Goal: Book appointment/travel/reservation

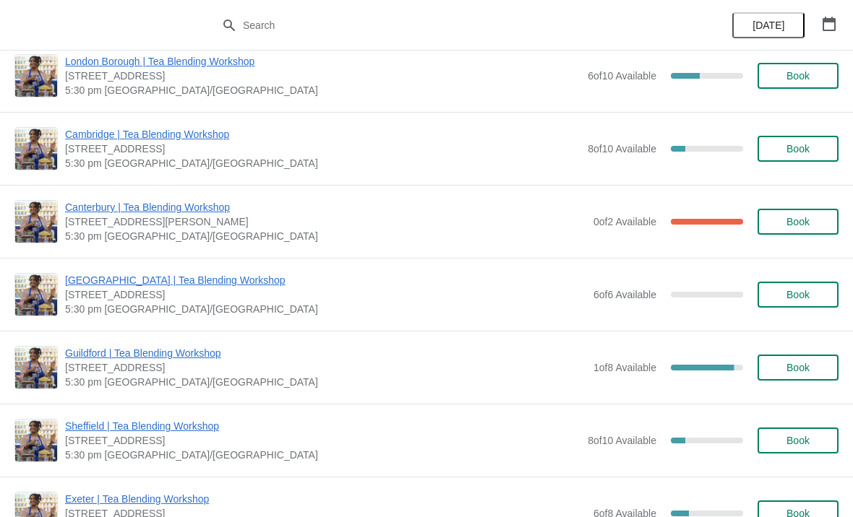
scroll to position [1021, 0]
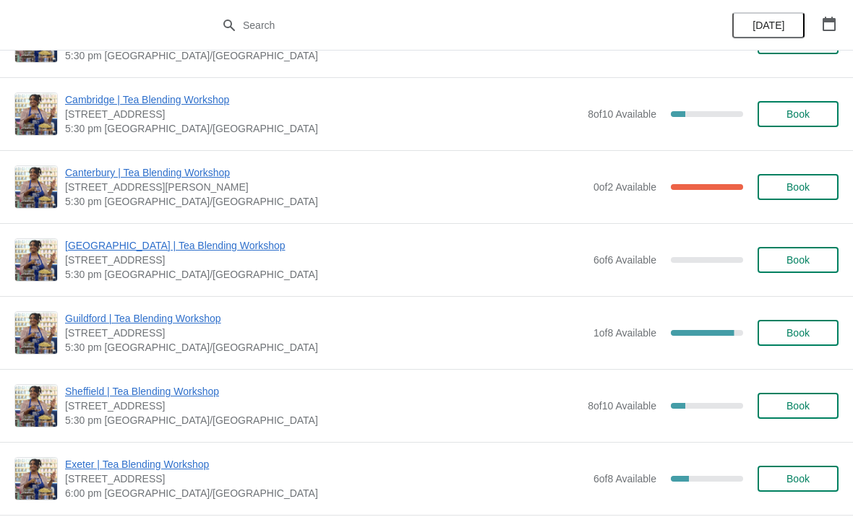
click at [786, 270] on button "Book" at bounding box center [797, 260] width 81 height 26
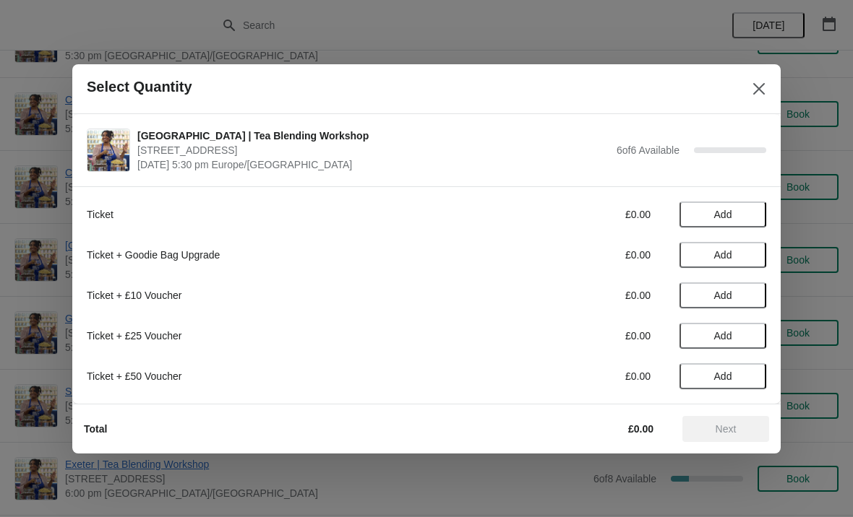
click at [718, 218] on span "Add" at bounding box center [723, 215] width 18 height 12
click at [716, 429] on span "Next" at bounding box center [726, 430] width 21 height 12
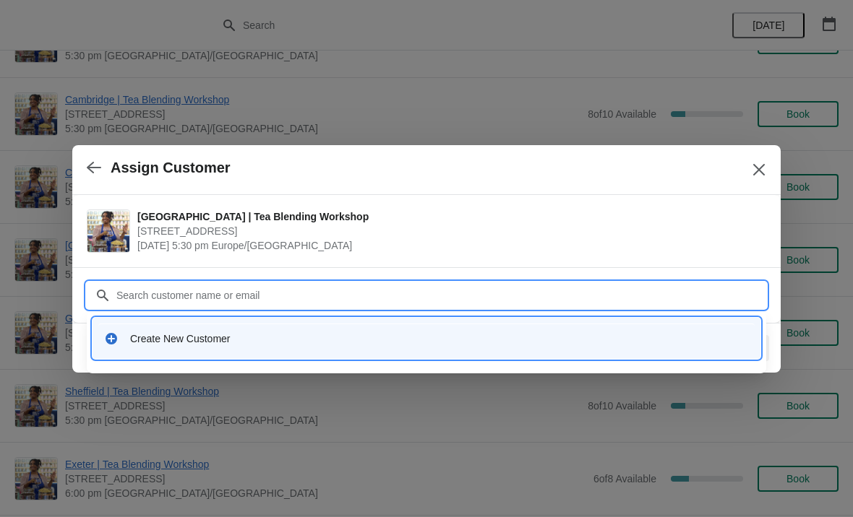
click at [158, 338] on div "Create New Customer" at bounding box center [439, 339] width 619 height 14
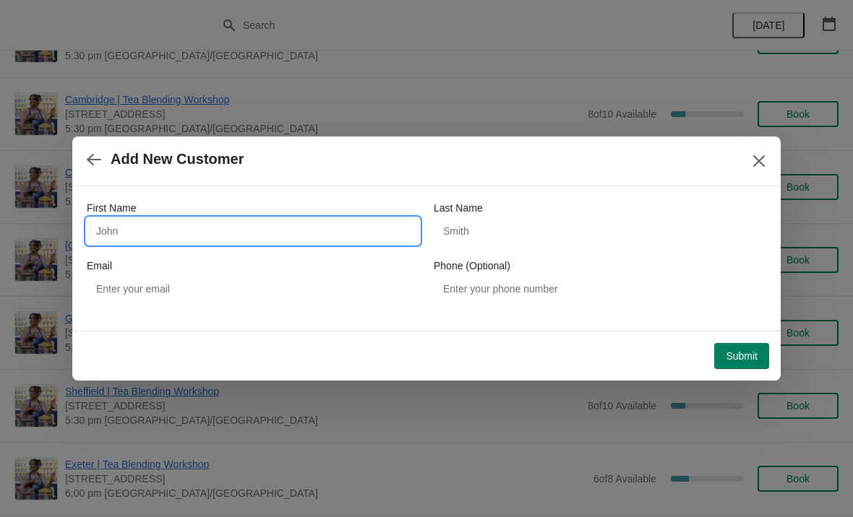
click at [119, 229] on input "First Name" at bounding box center [253, 231] width 332 height 26
type input "[PERSON_NAME]"
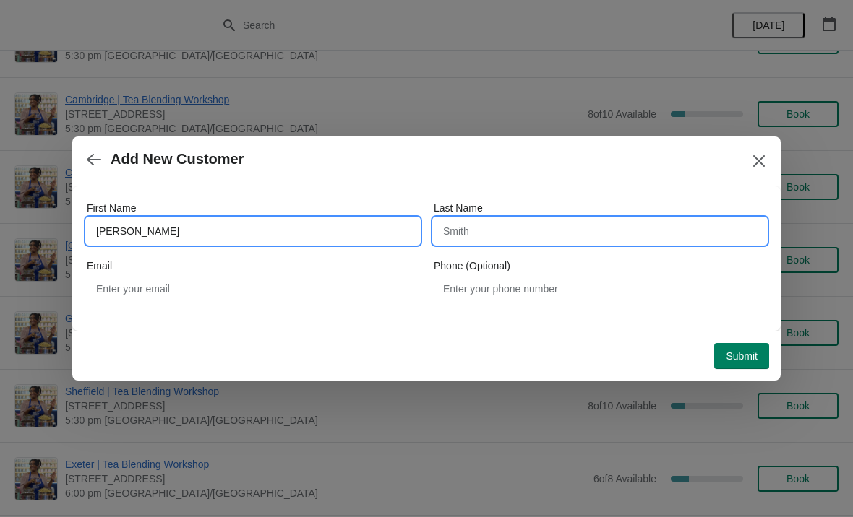
click at [563, 239] on input "Last Name" at bounding box center [600, 231] width 332 height 26
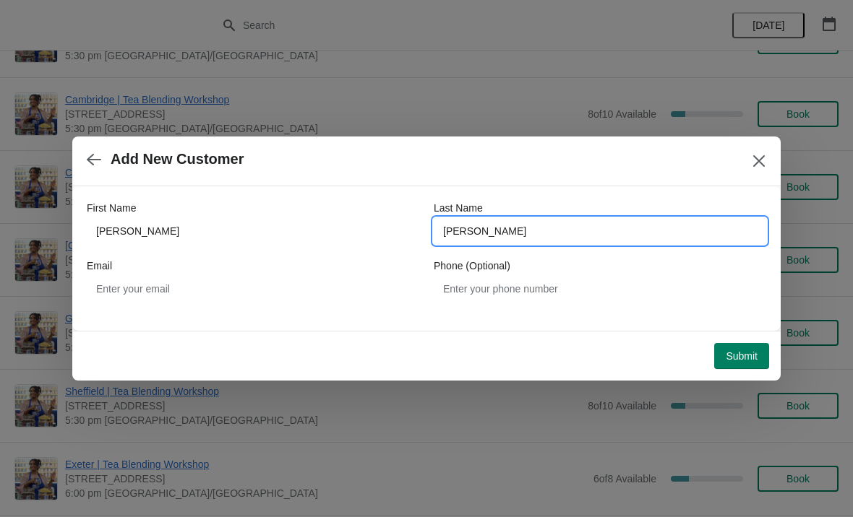
type input "[PERSON_NAME]"
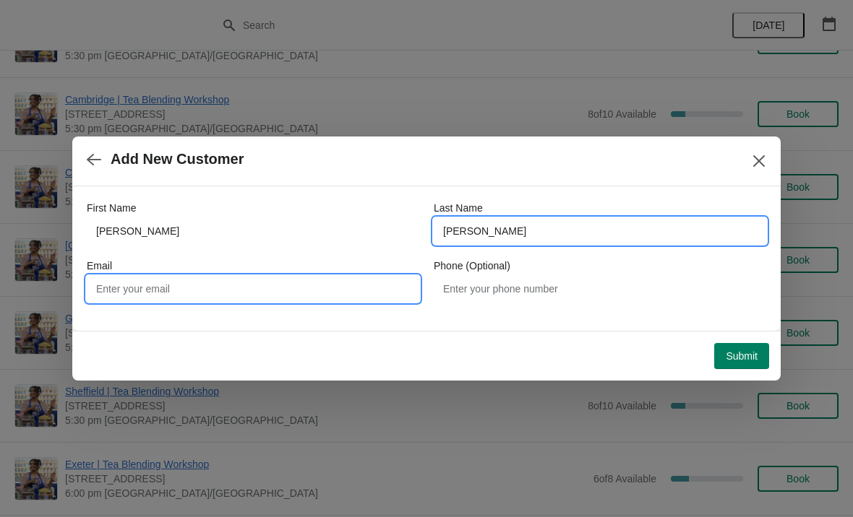
click at [352, 301] on input "Email" at bounding box center [253, 289] width 332 height 26
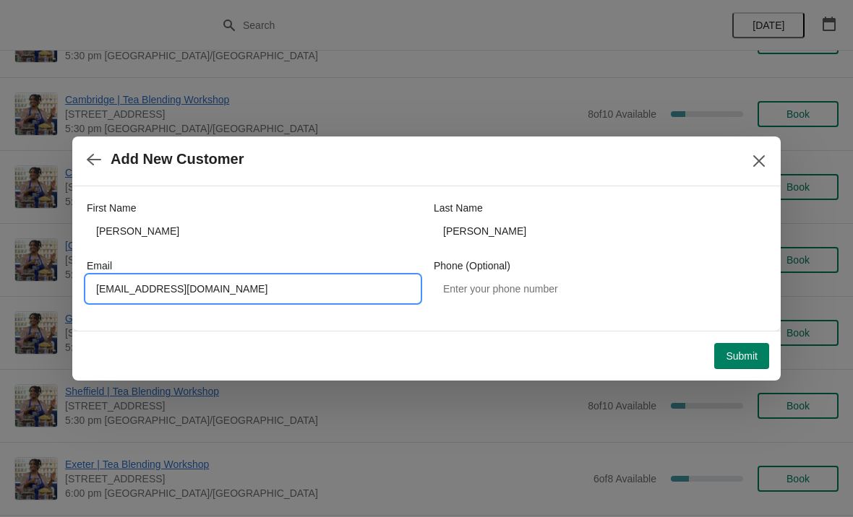
type input "[EMAIL_ADDRESS][DOMAIN_NAME]"
click at [760, 353] on button "Submit" at bounding box center [741, 356] width 55 height 26
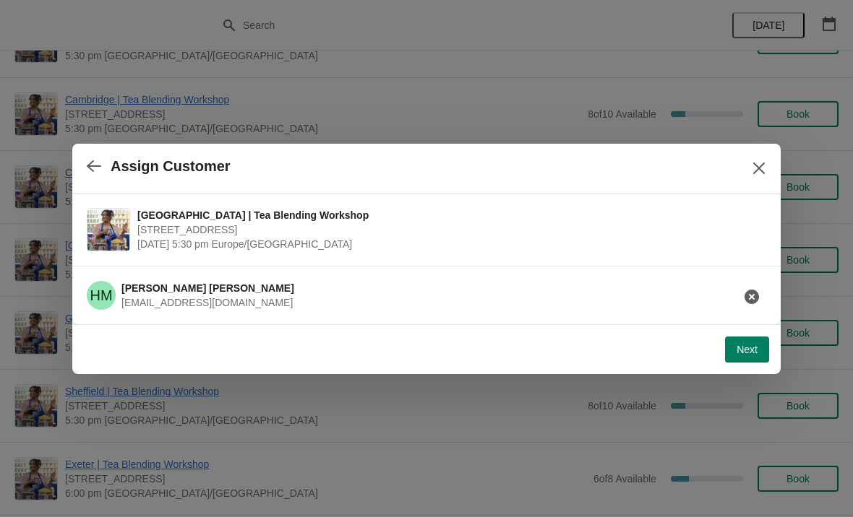
click at [742, 349] on span "Next" at bounding box center [746, 350] width 21 height 12
select select "No"
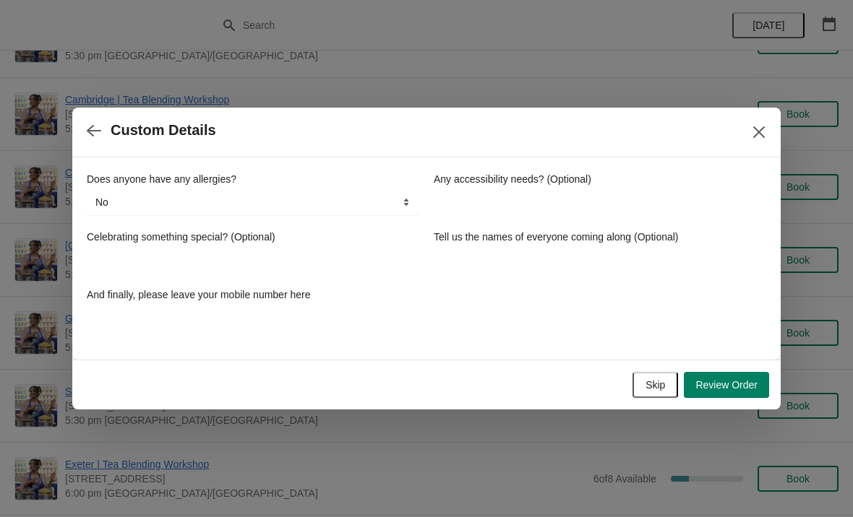
click at [185, 207] on select "No Yes, nuts Yes, wheat Yes, other" at bounding box center [253, 202] width 332 height 26
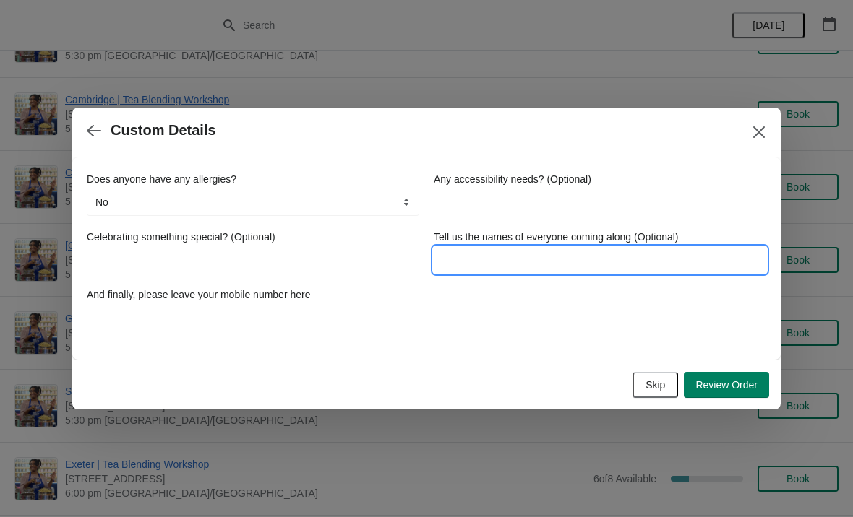
click at [529, 269] on input "Tell us the names of everyone coming along (Optional)" at bounding box center [600, 260] width 332 height 26
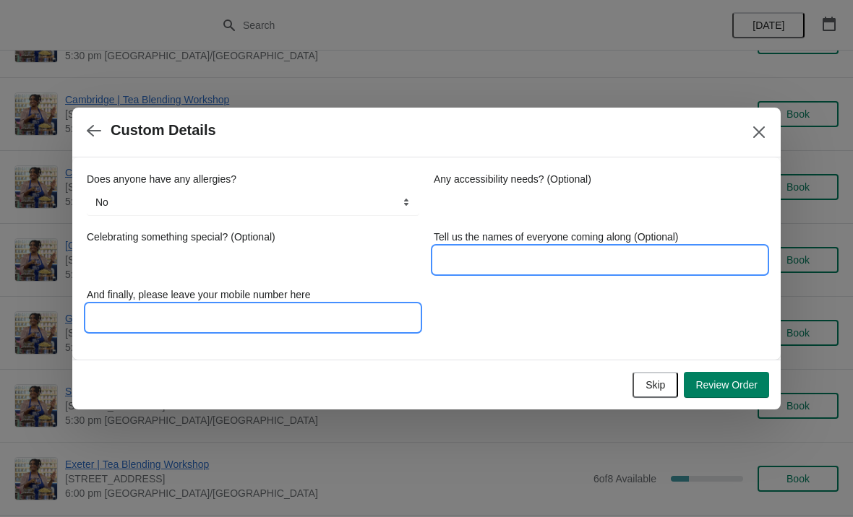
click at [319, 311] on input "And finally, please leave your mobile number here" at bounding box center [253, 318] width 332 height 26
